Goal: Check status: Check status

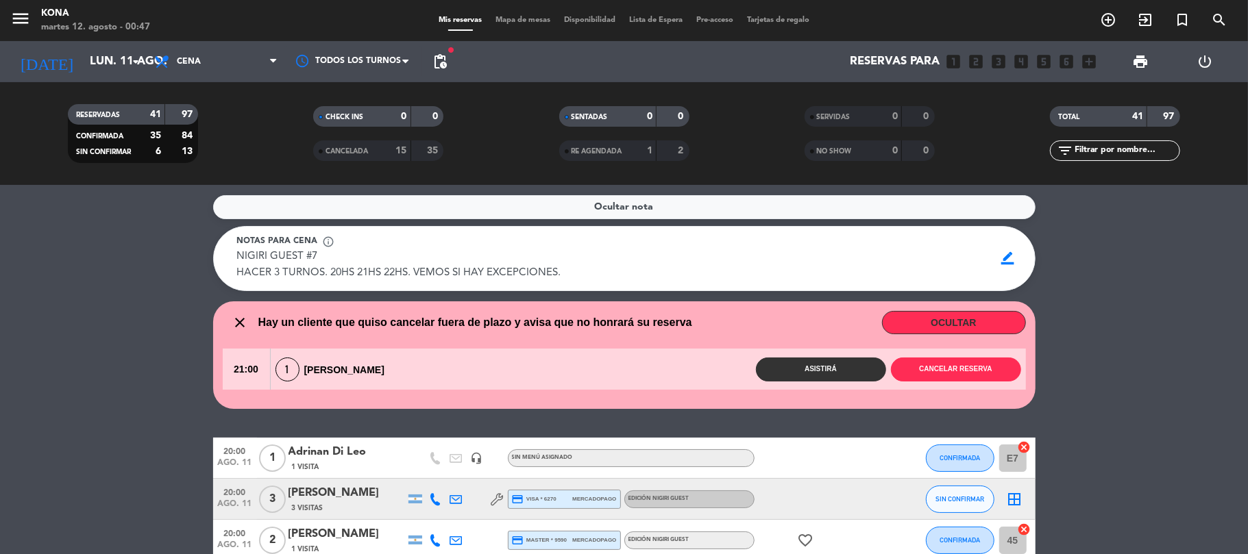
scroll to position [64, 0]
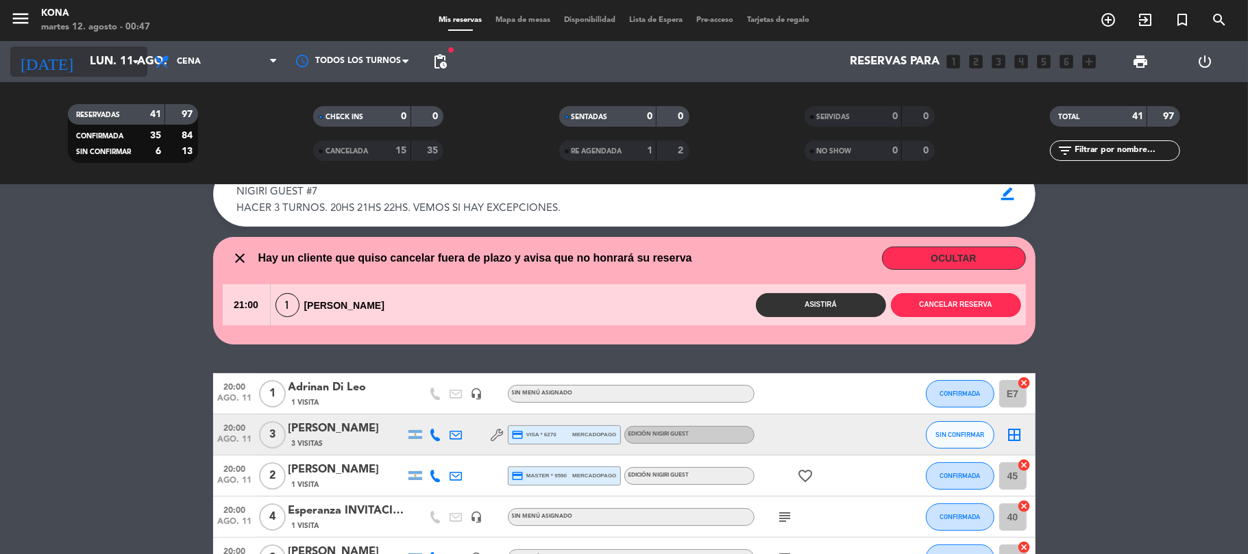
click at [108, 67] on input "lun. 11 ago." at bounding box center [157, 62] width 148 height 27
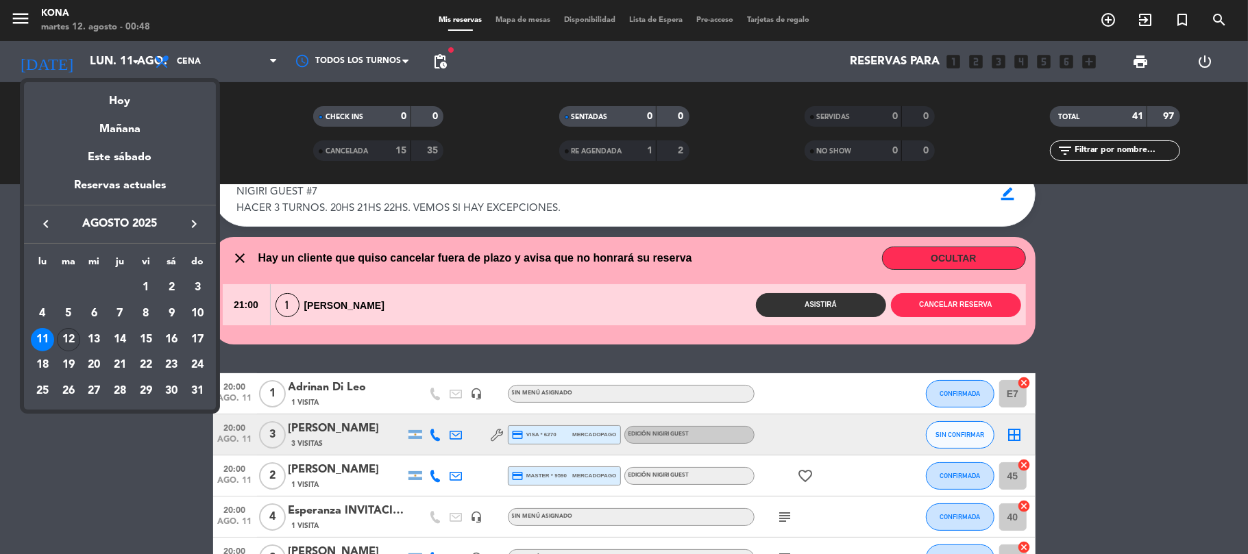
click at [59, 332] on div "12" at bounding box center [68, 339] width 23 height 23
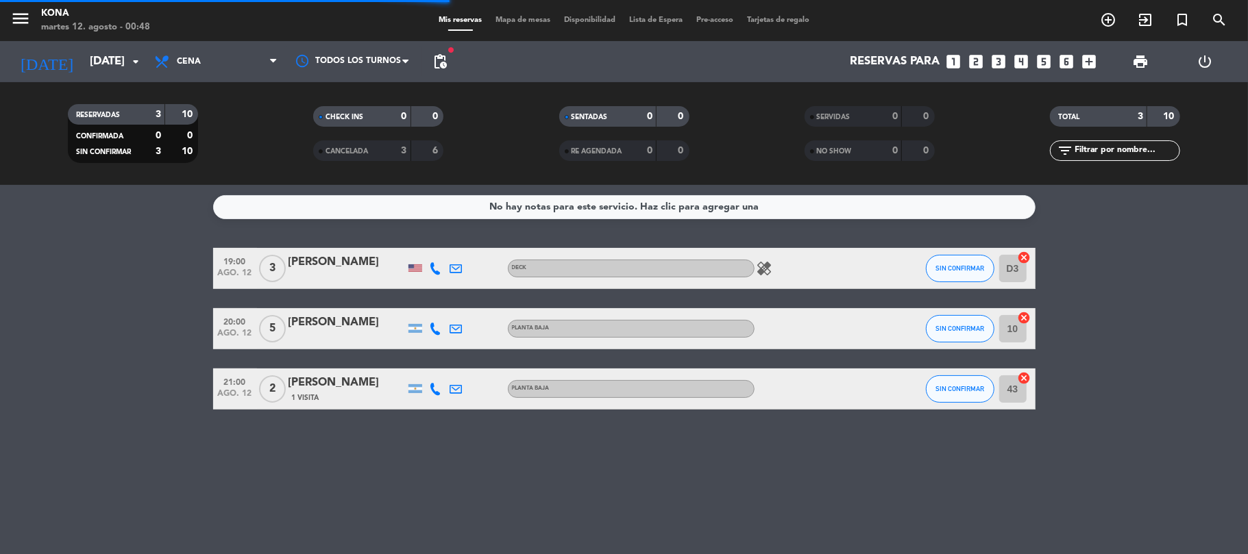
scroll to position [0, 0]
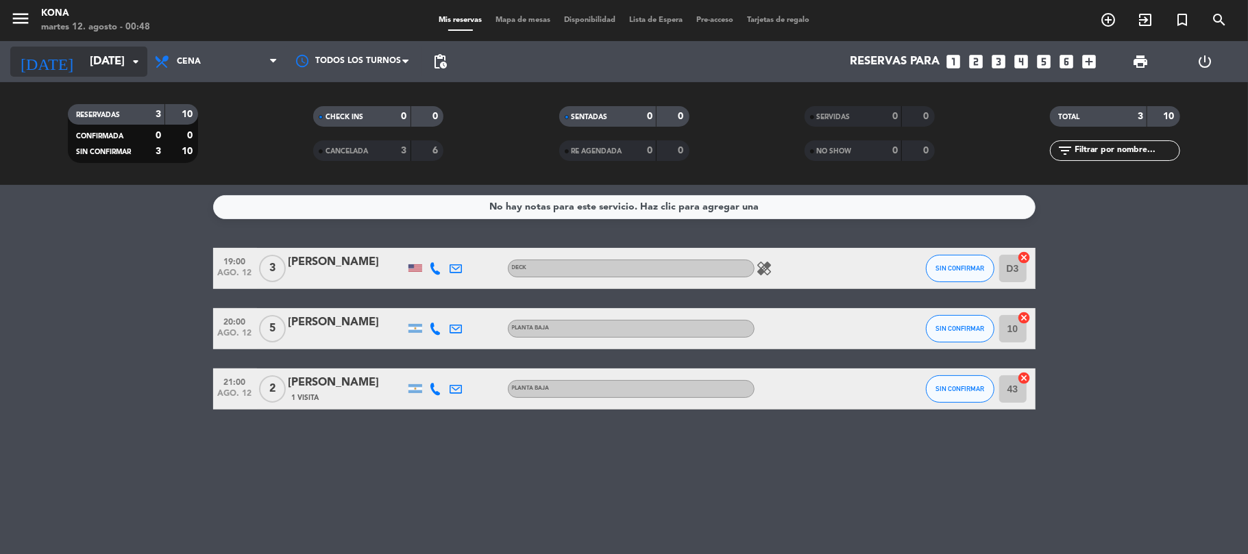
click at [102, 62] on input "[DATE]" at bounding box center [157, 62] width 148 height 27
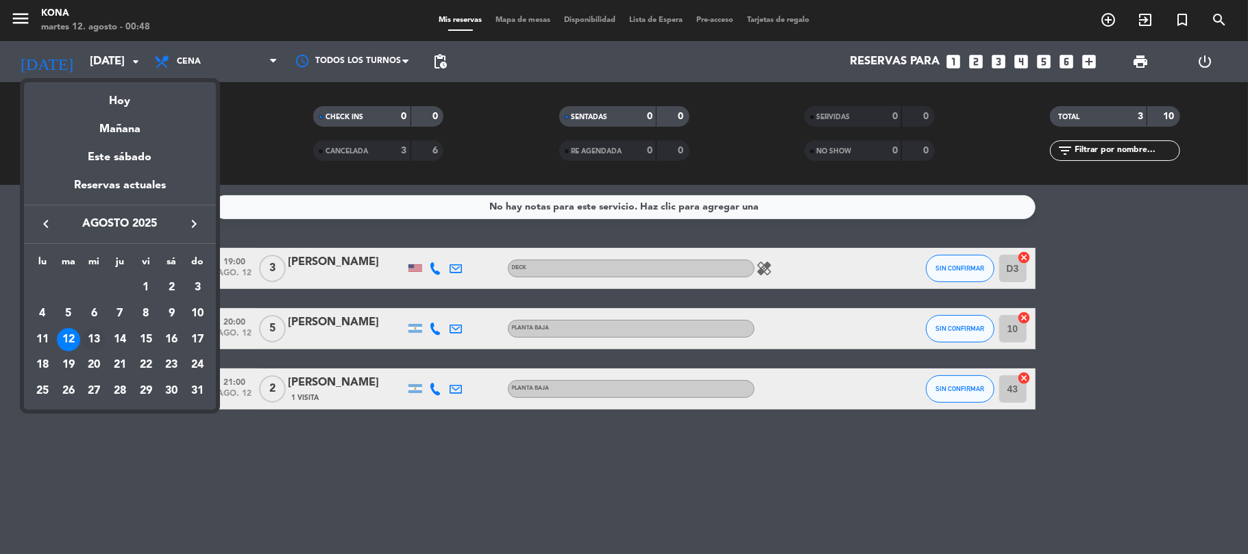
click at [90, 336] on div "13" at bounding box center [93, 339] width 23 height 23
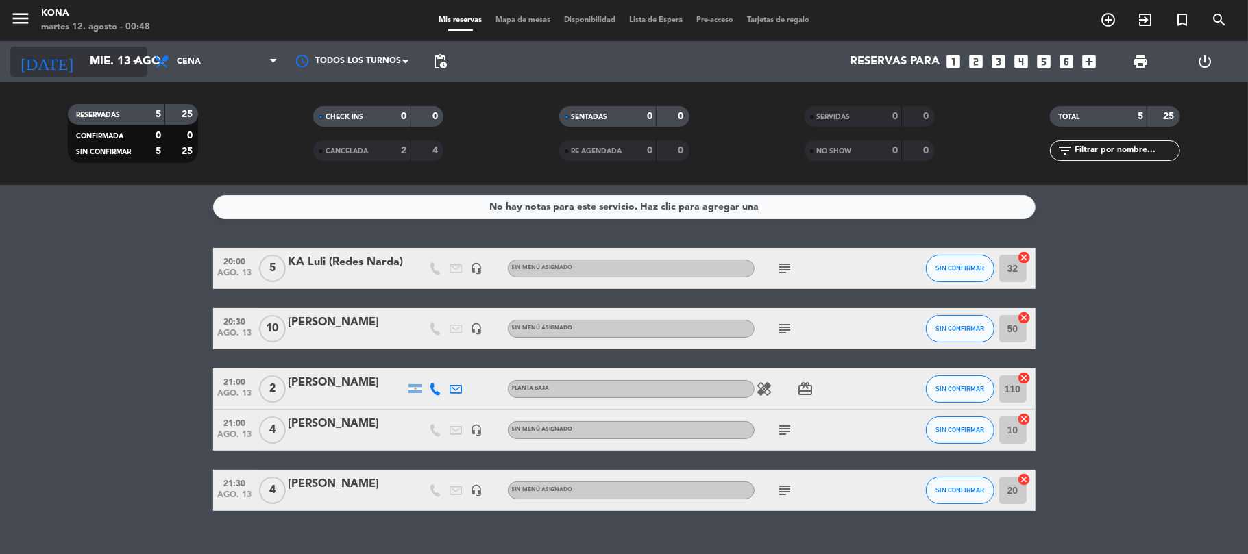
click at [97, 55] on input "mié. 13 ago." at bounding box center [157, 62] width 148 height 27
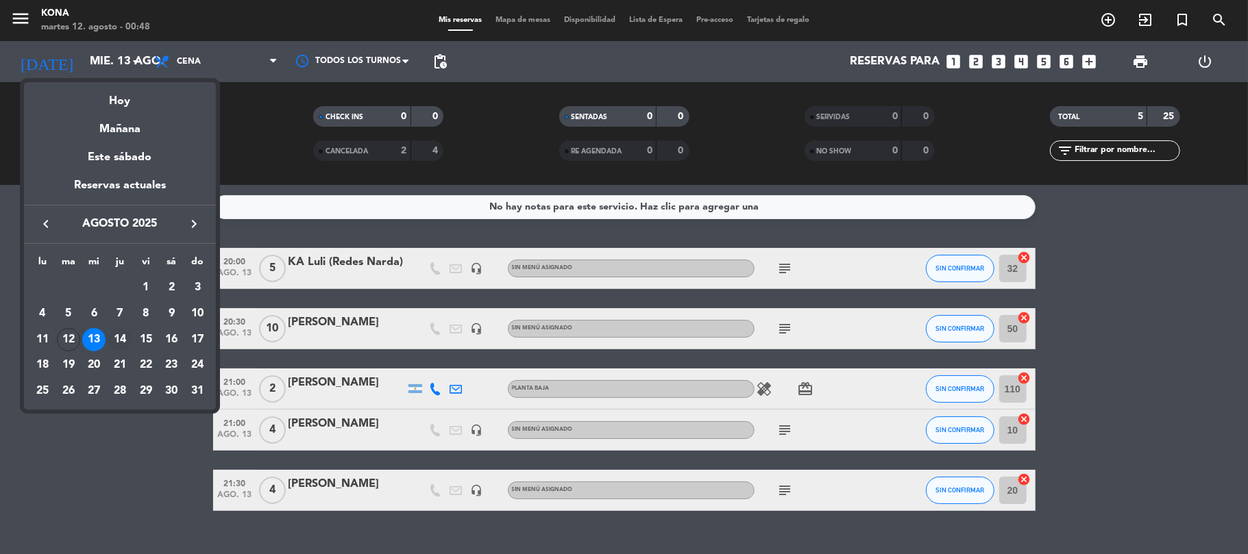
click at [119, 343] on div "14" at bounding box center [119, 339] width 23 height 23
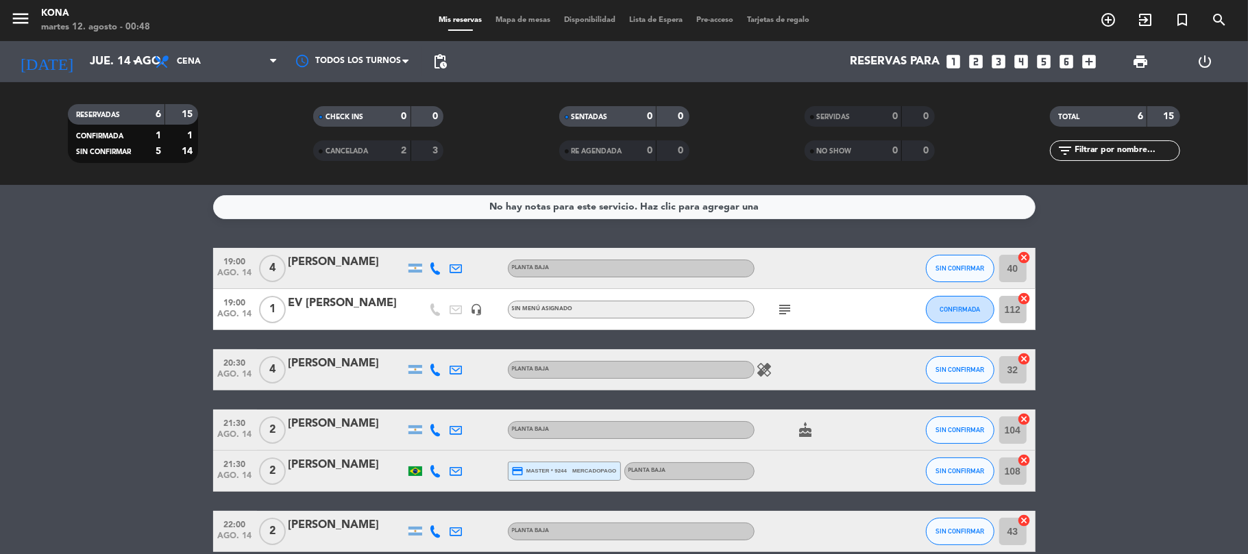
click at [781, 305] on icon "subject" at bounding box center [785, 310] width 16 height 16
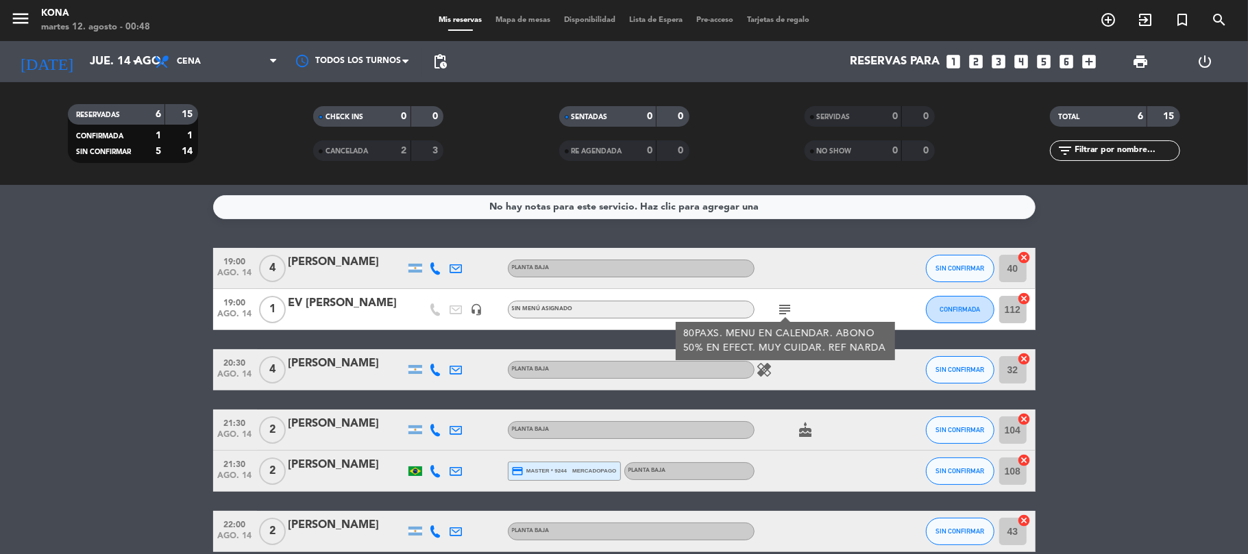
click at [787, 280] on div at bounding box center [816, 268] width 123 height 40
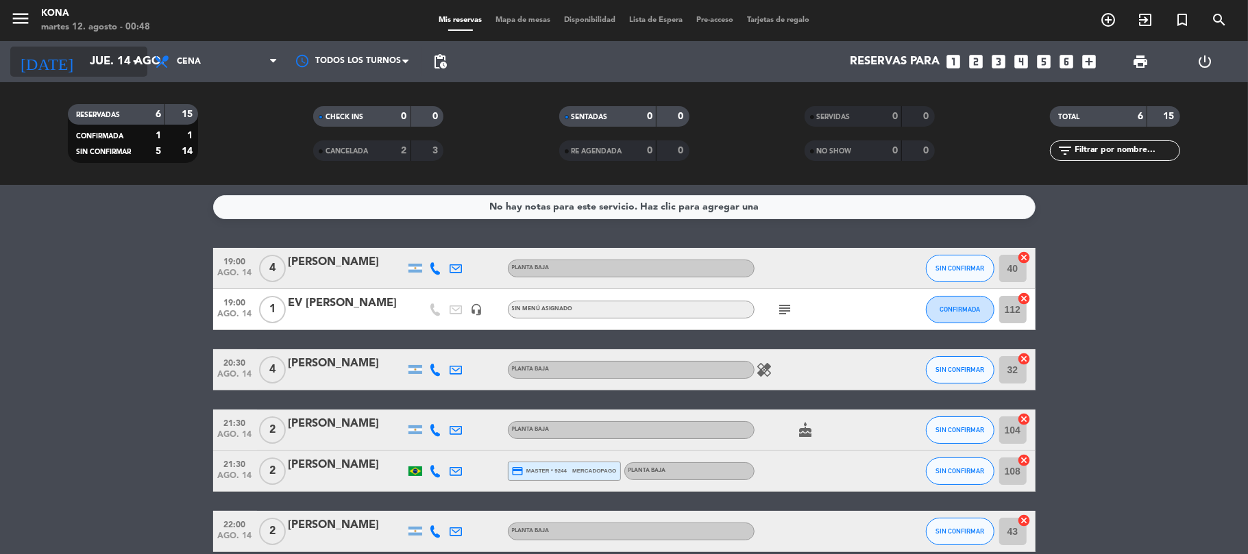
click at [100, 61] on input "jue. 14 ago." at bounding box center [157, 62] width 148 height 27
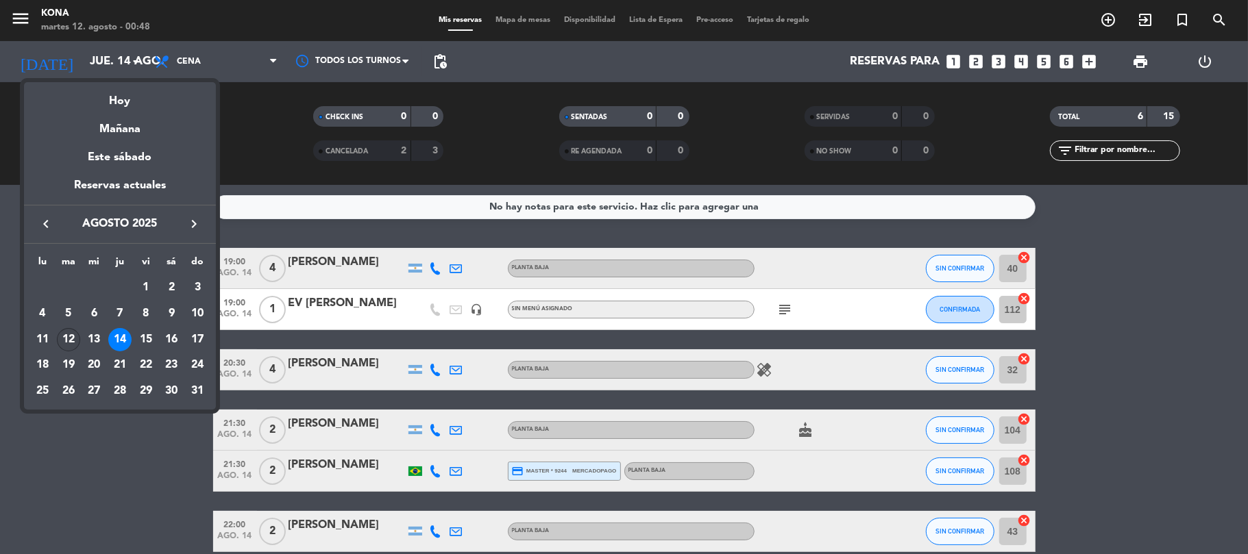
click at [69, 332] on div "12" at bounding box center [68, 339] width 23 height 23
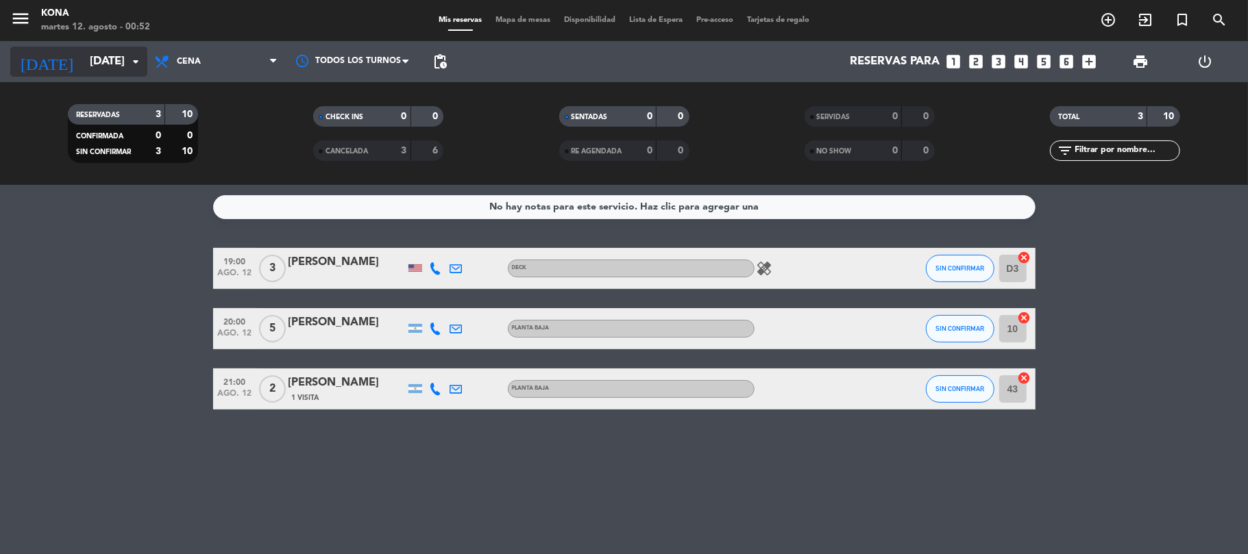
click at [95, 59] on input "[DATE]" at bounding box center [157, 62] width 148 height 27
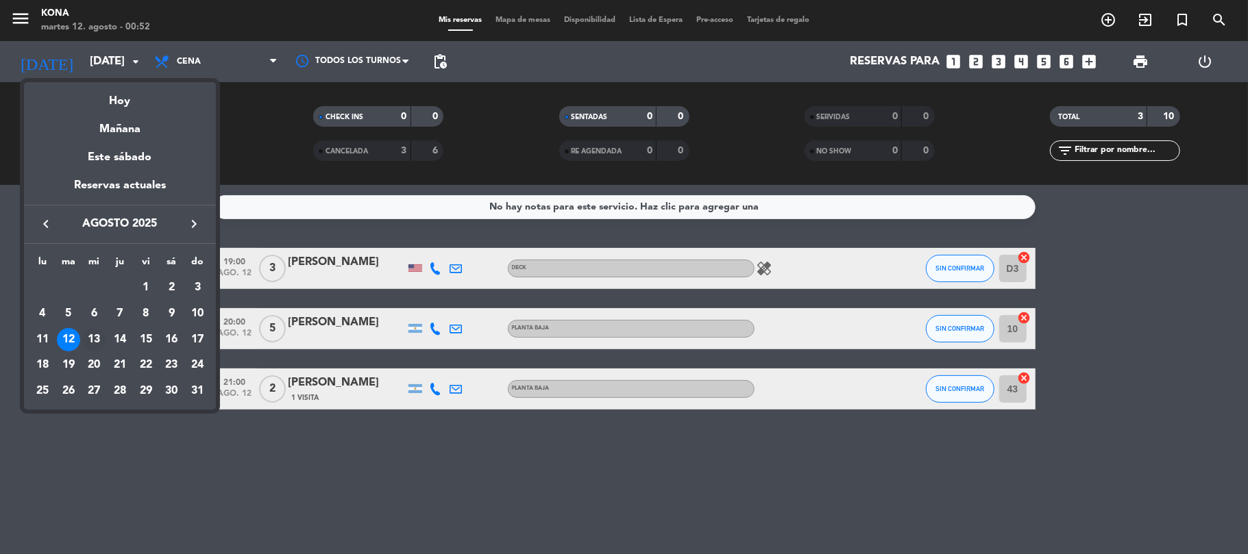
click at [90, 339] on div "13" at bounding box center [93, 339] width 23 height 23
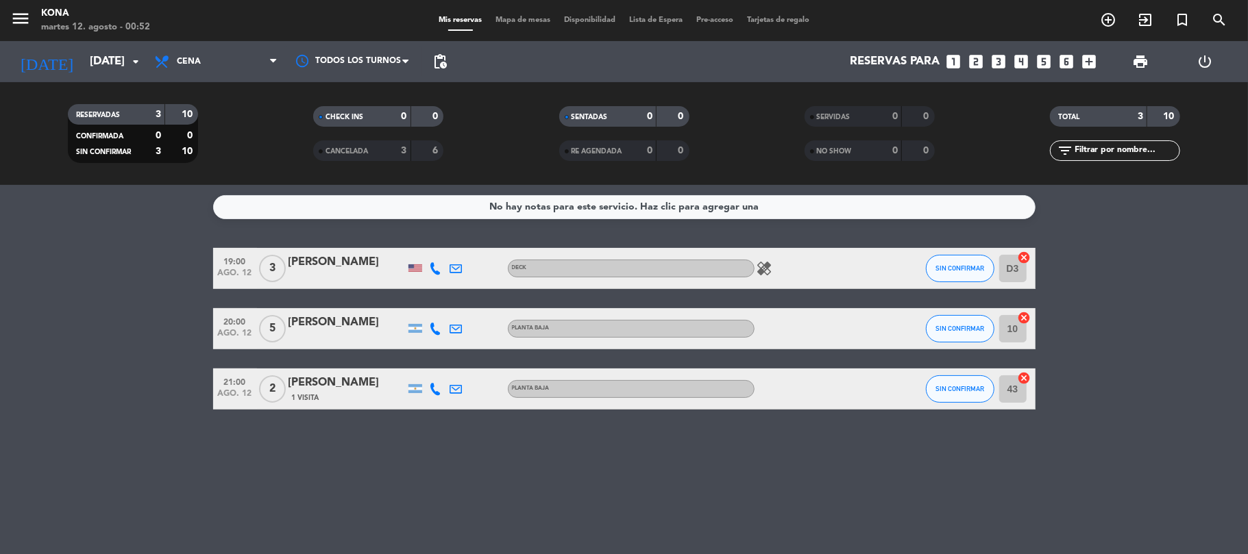
type input "mié. 13 ago."
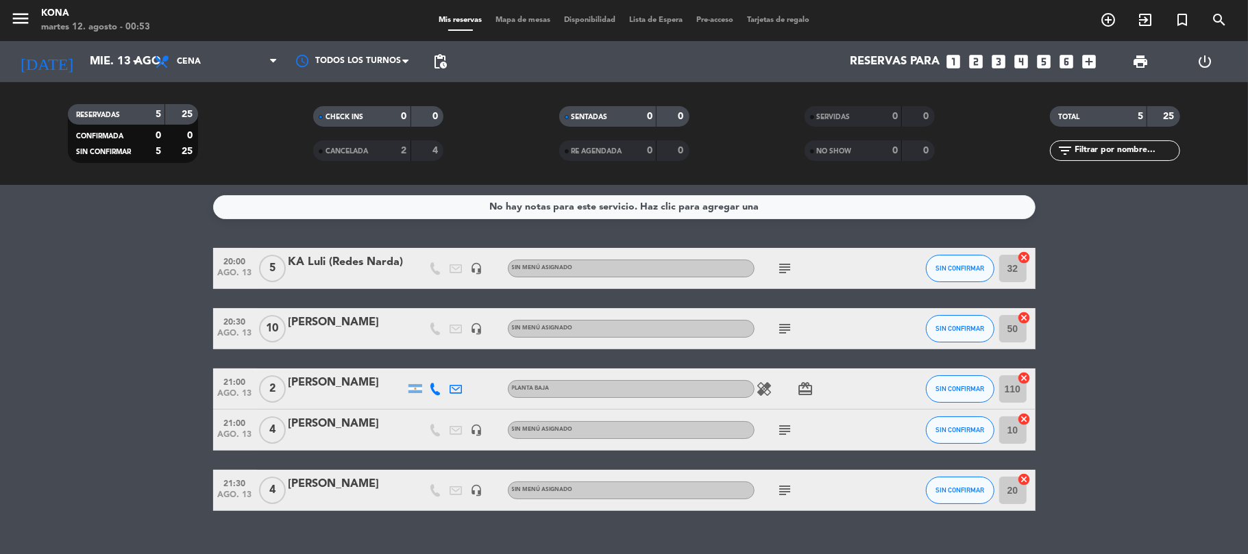
scroll to position [25, 0]
